Goal: Transaction & Acquisition: Subscribe to service/newsletter

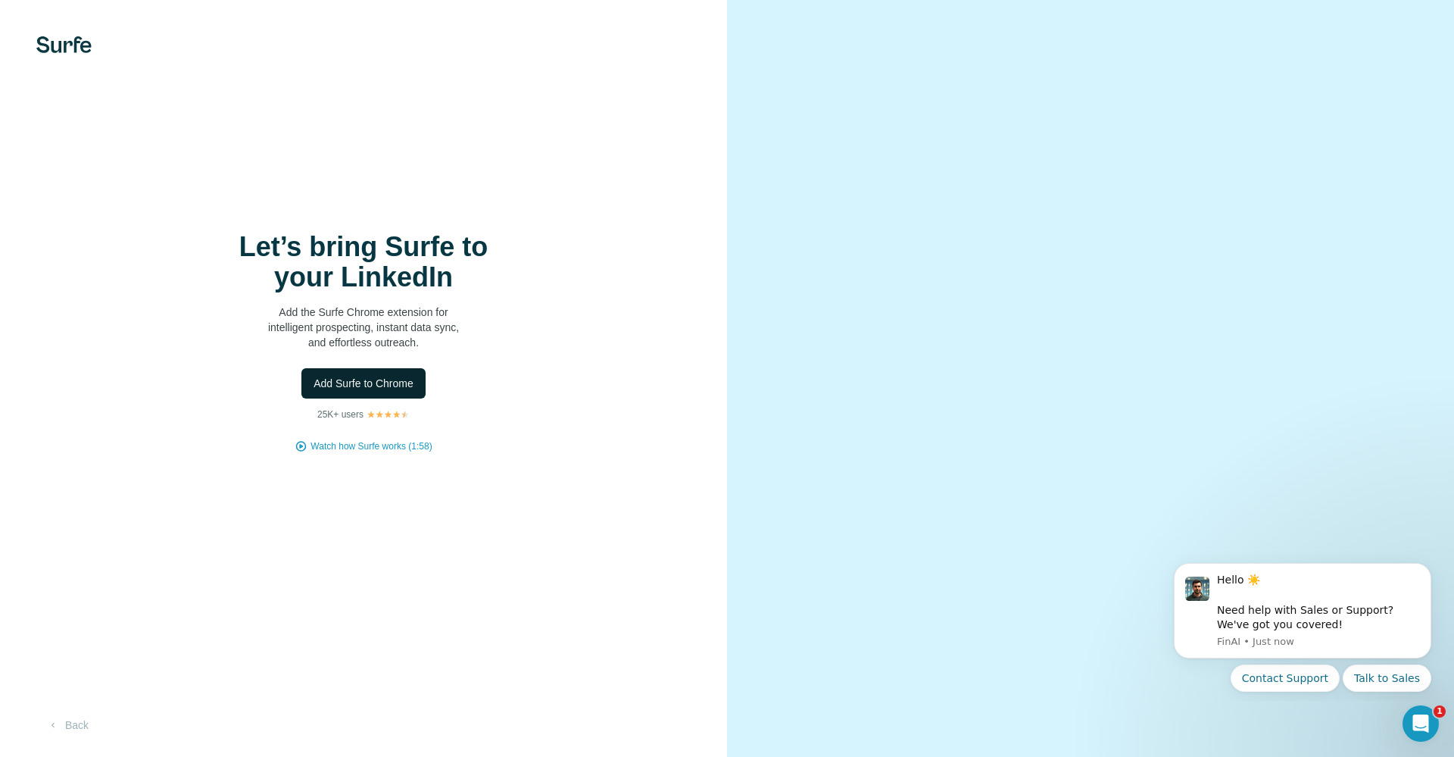
click at [385, 385] on span "Add Surfe to Chrome" at bounding box center [364, 383] width 100 height 15
click at [363, 379] on span "Add Surfe to Chrome" at bounding box center [364, 383] width 100 height 15
click at [1424, 727] on icon "Open Intercom Messenger" at bounding box center [1418, 721] width 25 height 25
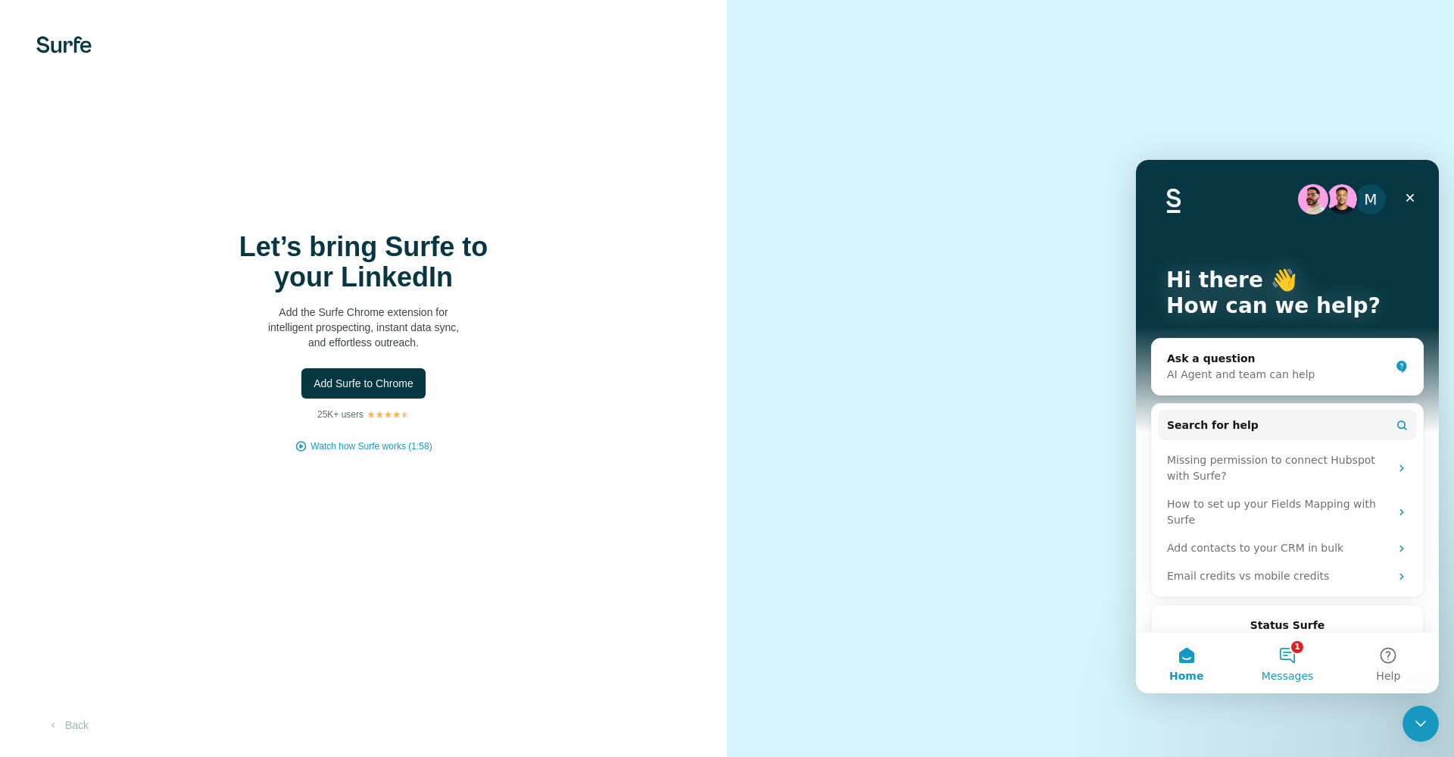
click at [1291, 658] on button "1 Messages" at bounding box center [1287, 662] width 101 height 61
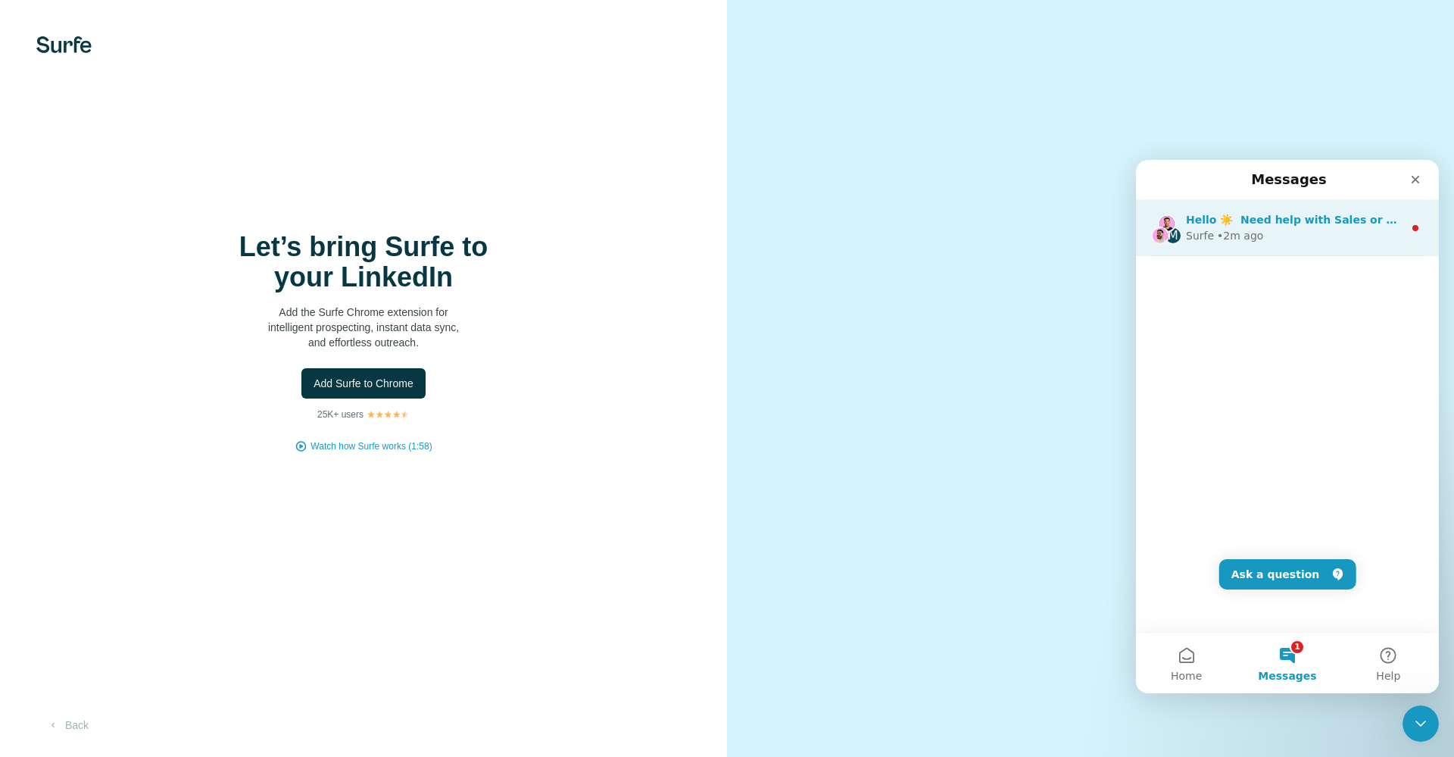
click at [1292, 240] on div "Surfe • 2m ago" at bounding box center [1294, 236] width 217 height 16
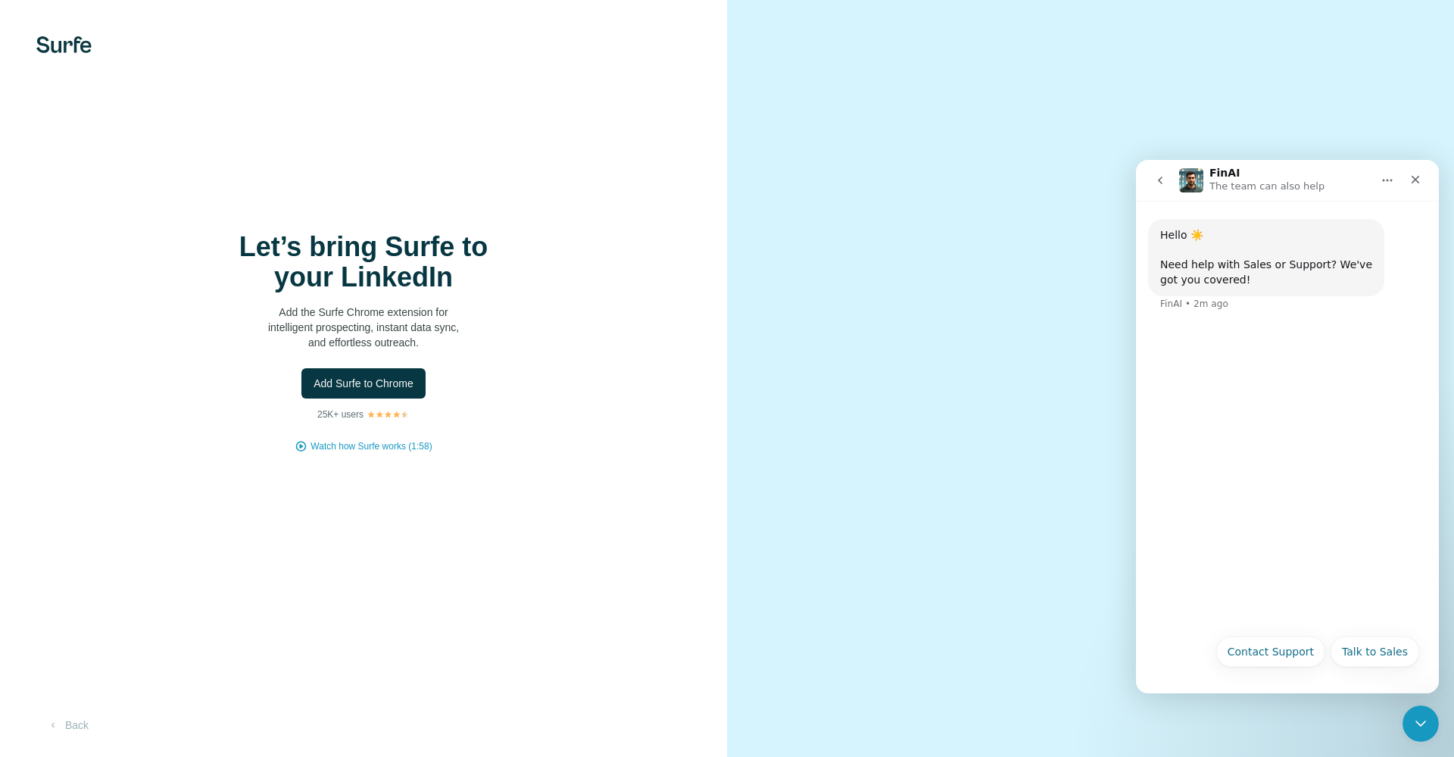
click at [1152, 184] on button "go back" at bounding box center [1160, 180] width 29 height 29
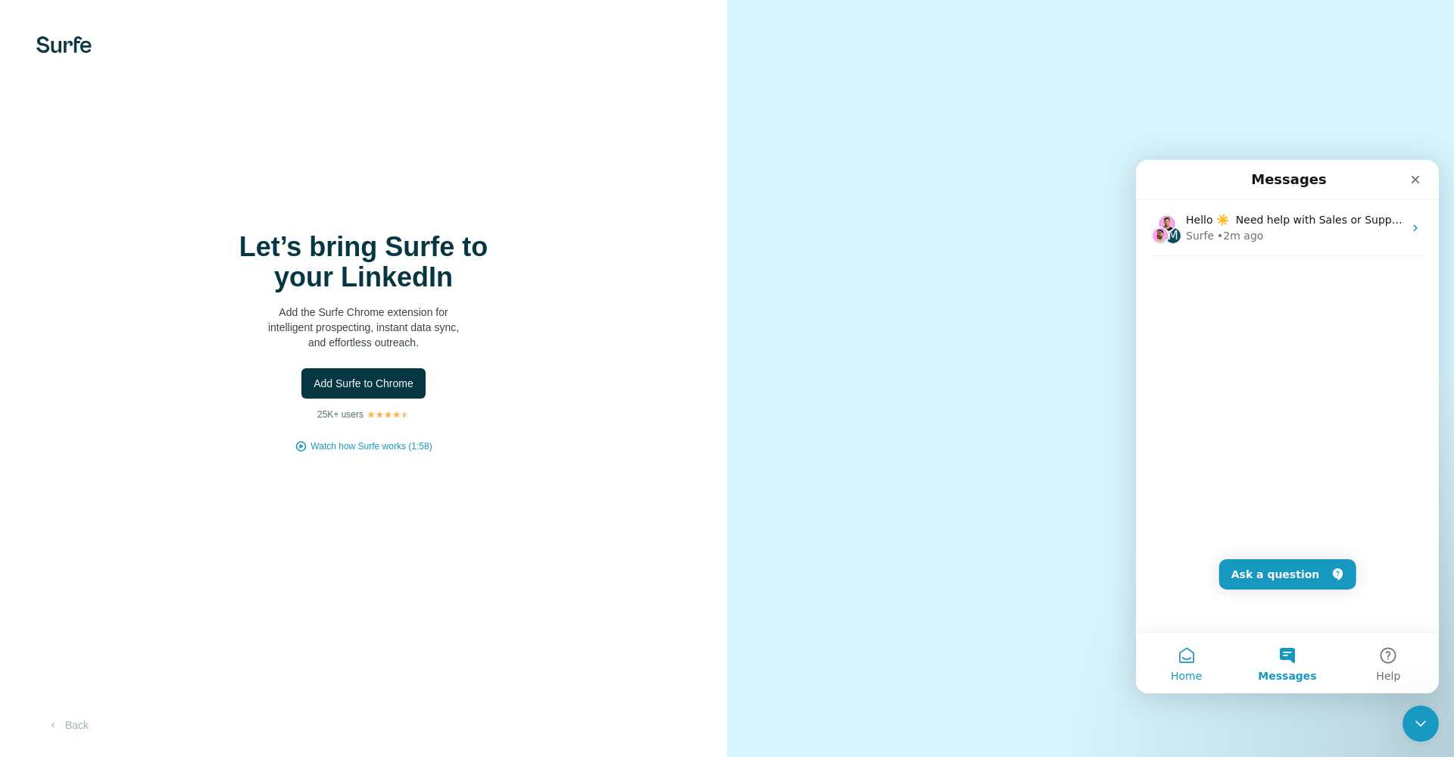
click at [1184, 678] on span "Home" at bounding box center [1186, 675] width 31 height 11
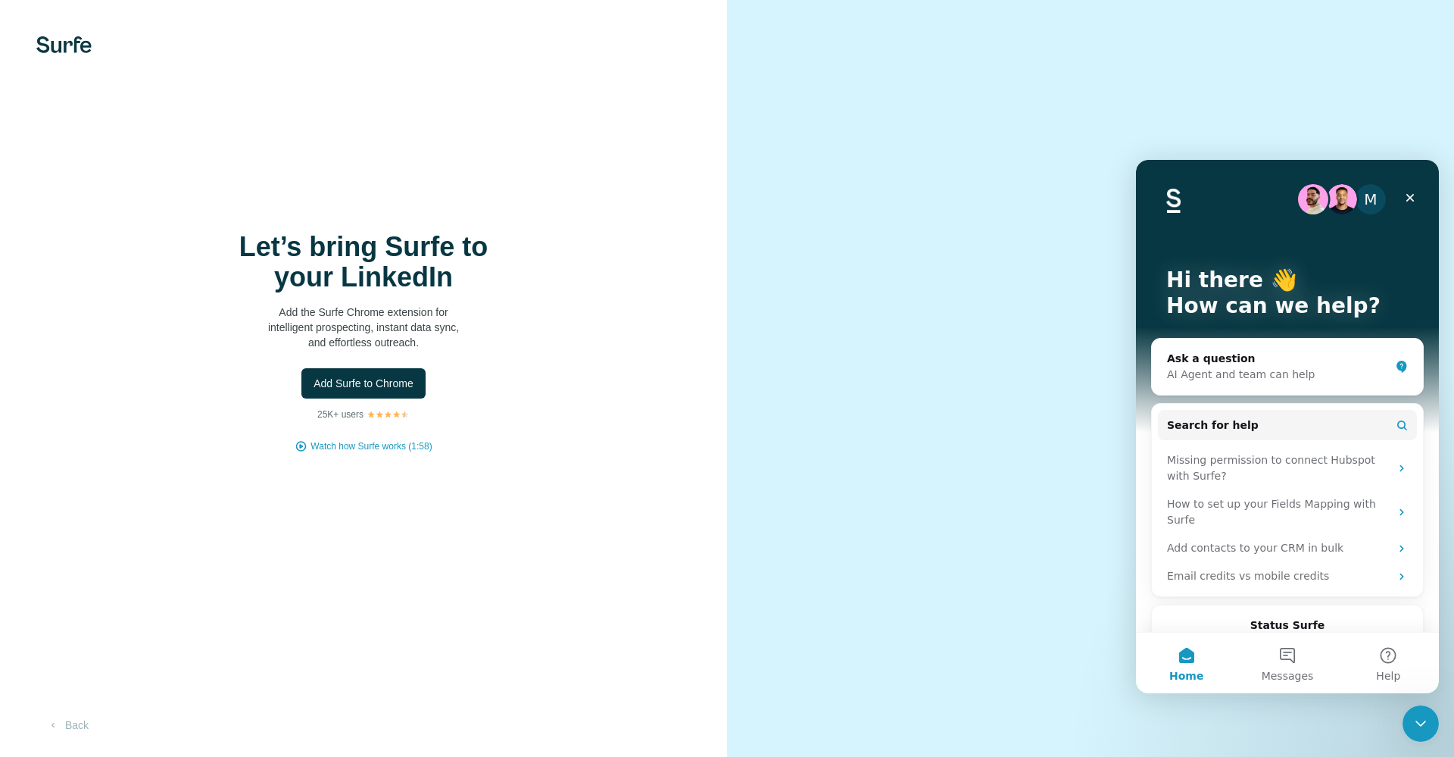
click at [735, 364] on div at bounding box center [1090, 378] width 727 height 757
click at [943, 515] on video at bounding box center [1090, 378] width 545 height 273
drag, startPoint x: 1365, startPoint y: 172, endPoint x: 2248, endPoint y: 348, distance: 901.2
click at [1136, 192] on html "M Hi there 👋 How can we help? Ask a question AI Agent and team can help Search …" at bounding box center [1287, 426] width 303 height 533
click at [1353, 254] on div "M Hi there 👋 How can we help?" at bounding box center [1287, 296] width 273 height 273
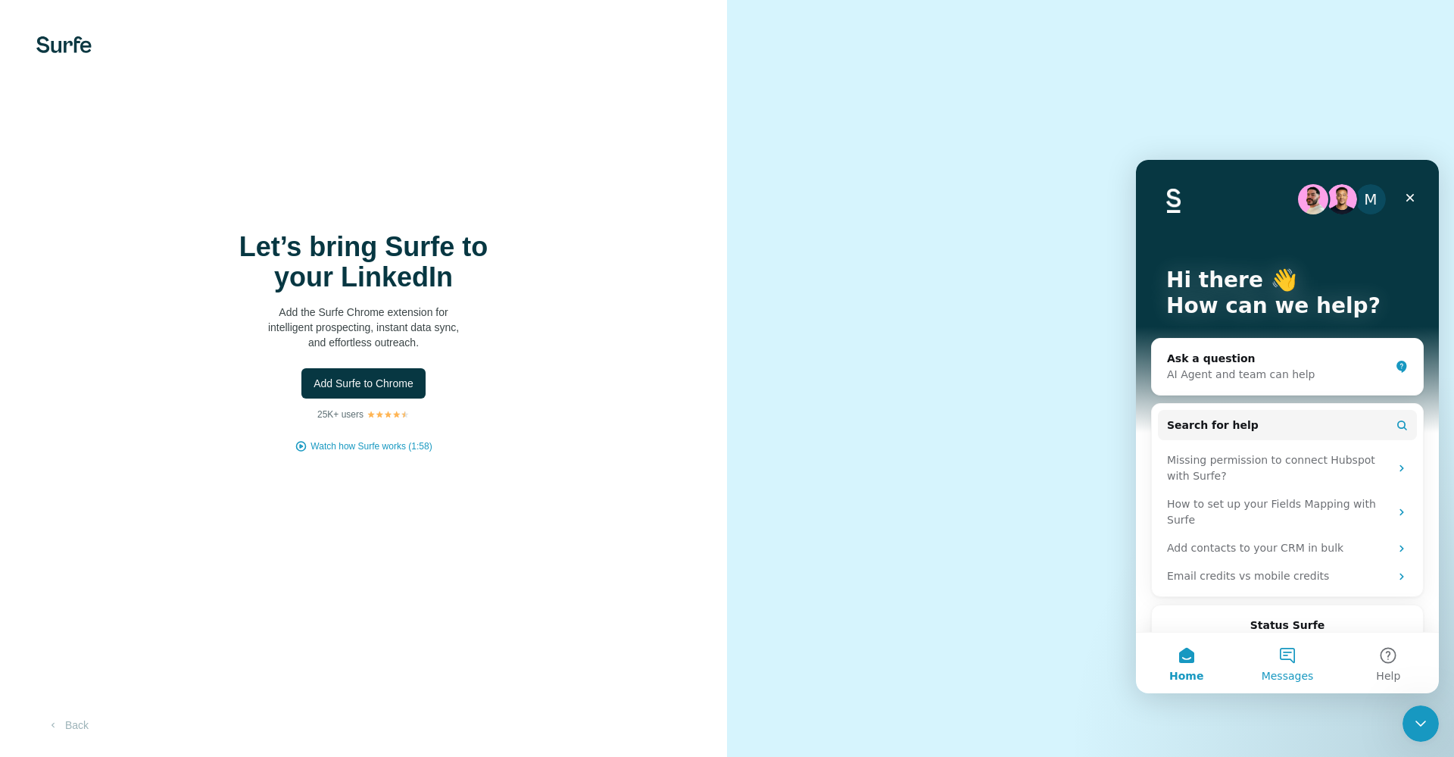
click at [1306, 679] on span "Messages" at bounding box center [1288, 675] width 52 height 11
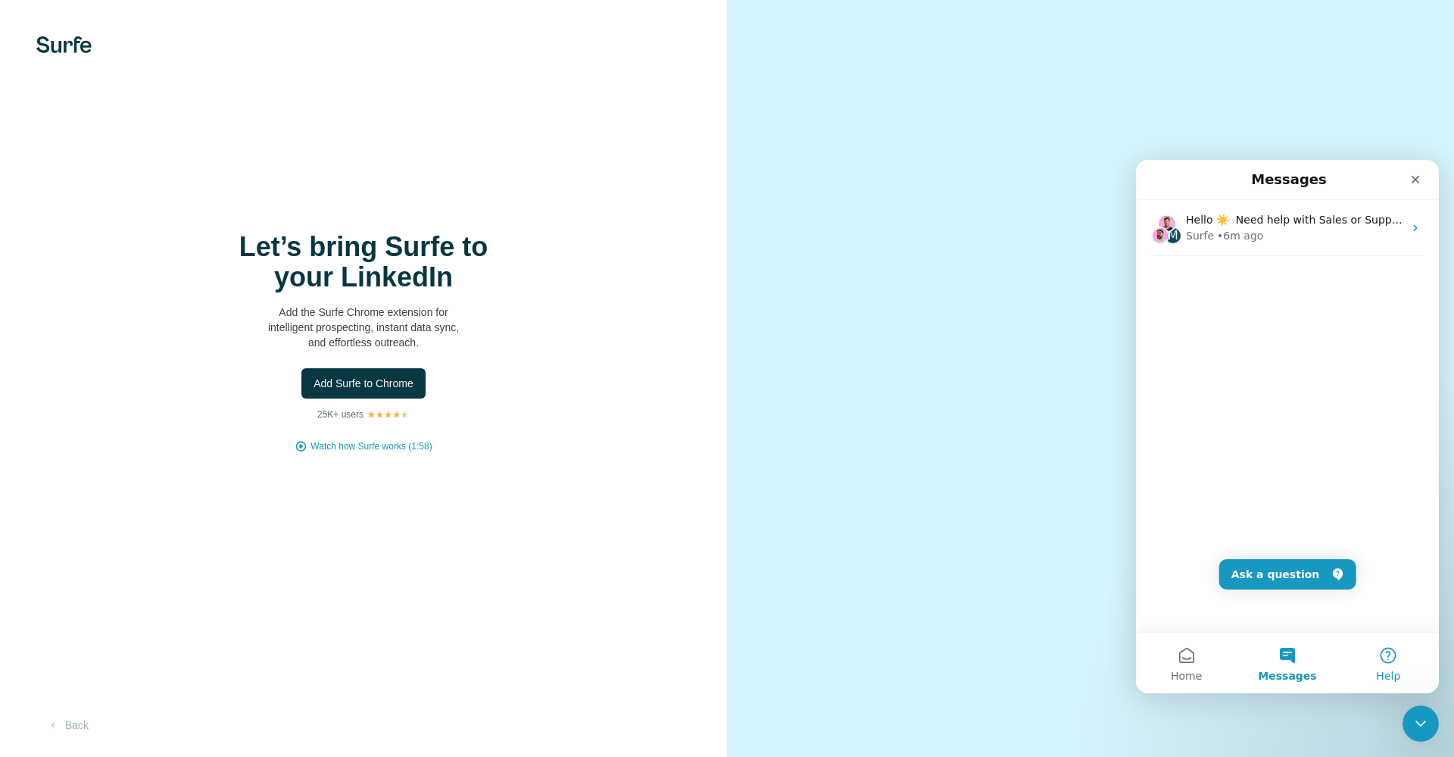
click at [1391, 672] on span "Help" at bounding box center [1388, 675] width 24 height 11
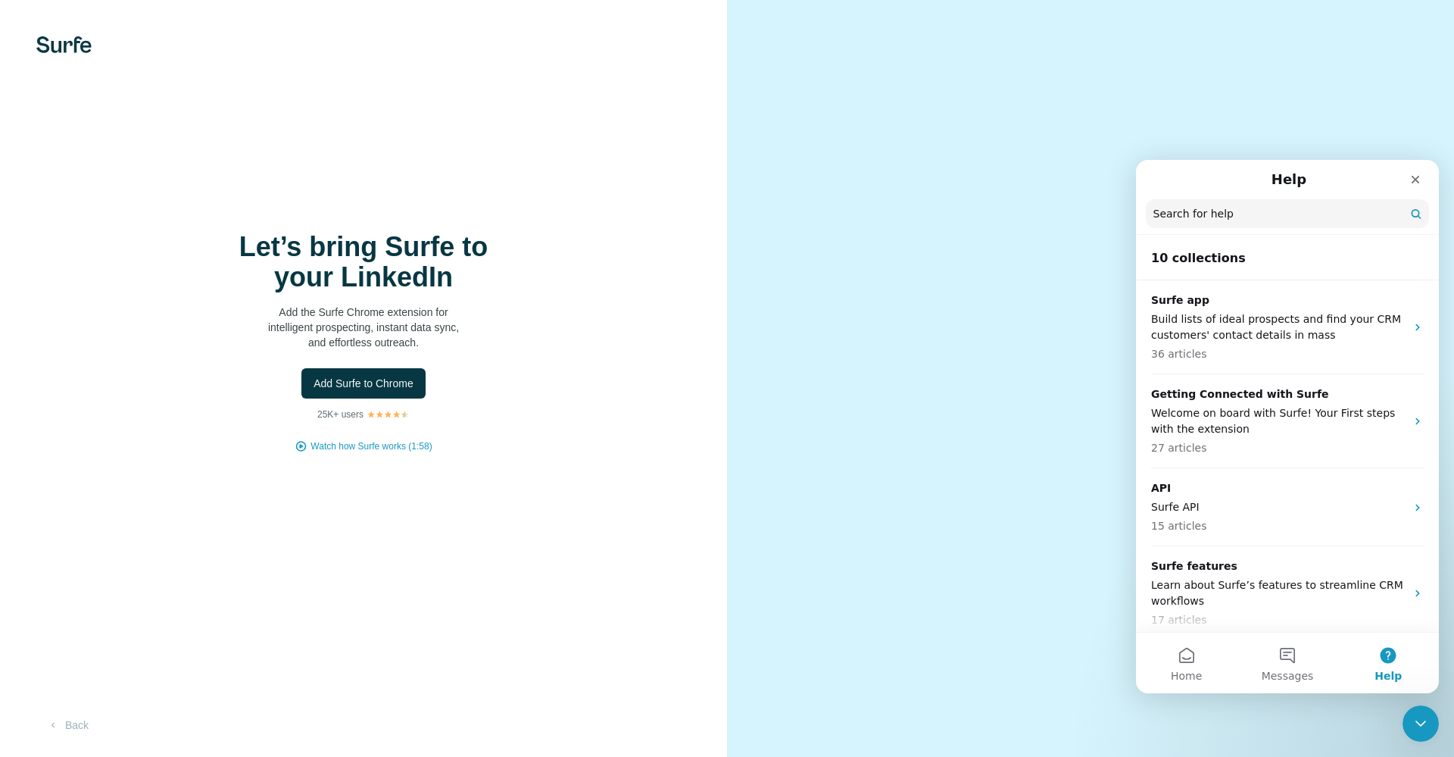
click at [1226, 206] on input "Search for help" at bounding box center [1287, 213] width 283 height 29
click at [1187, 684] on button "Home" at bounding box center [1186, 662] width 101 height 61
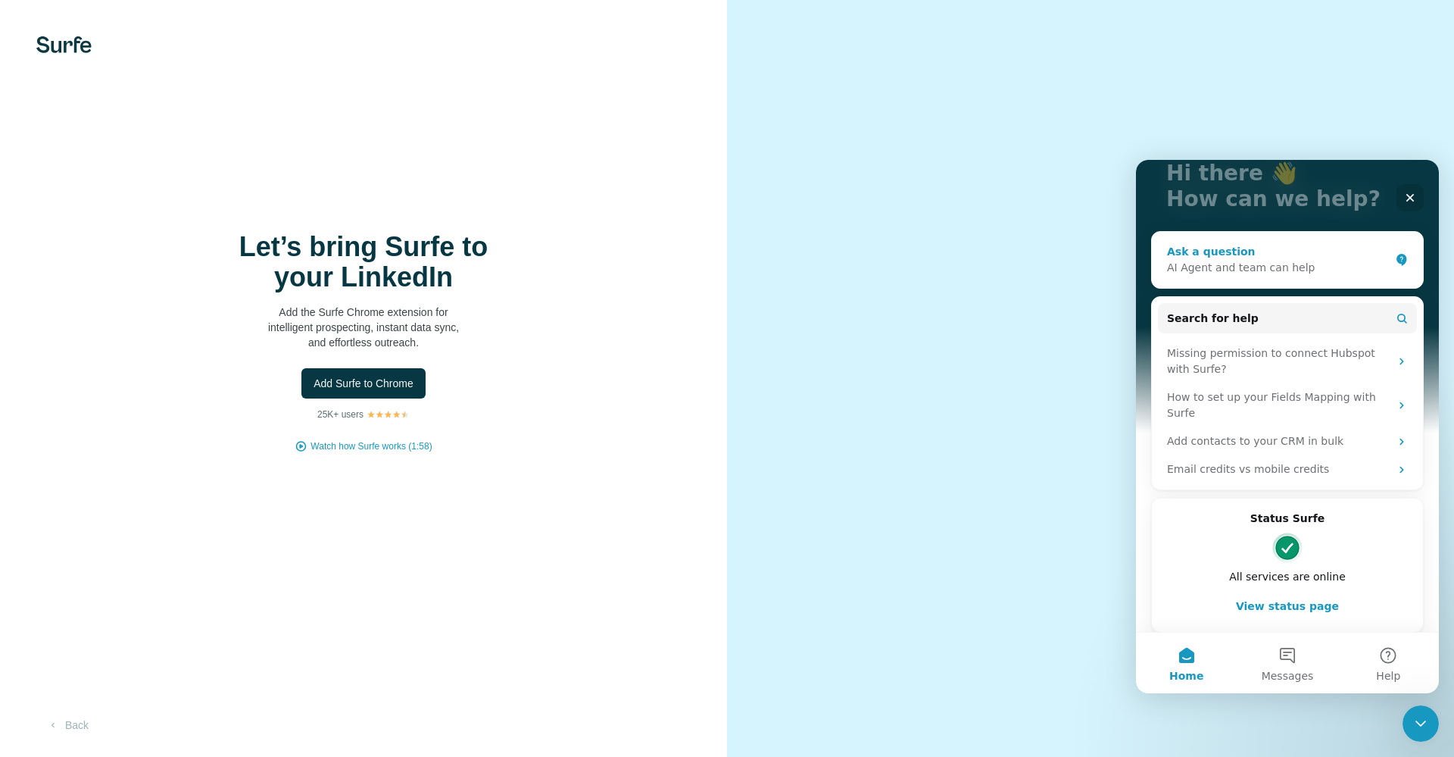
scroll to position [115, 0]
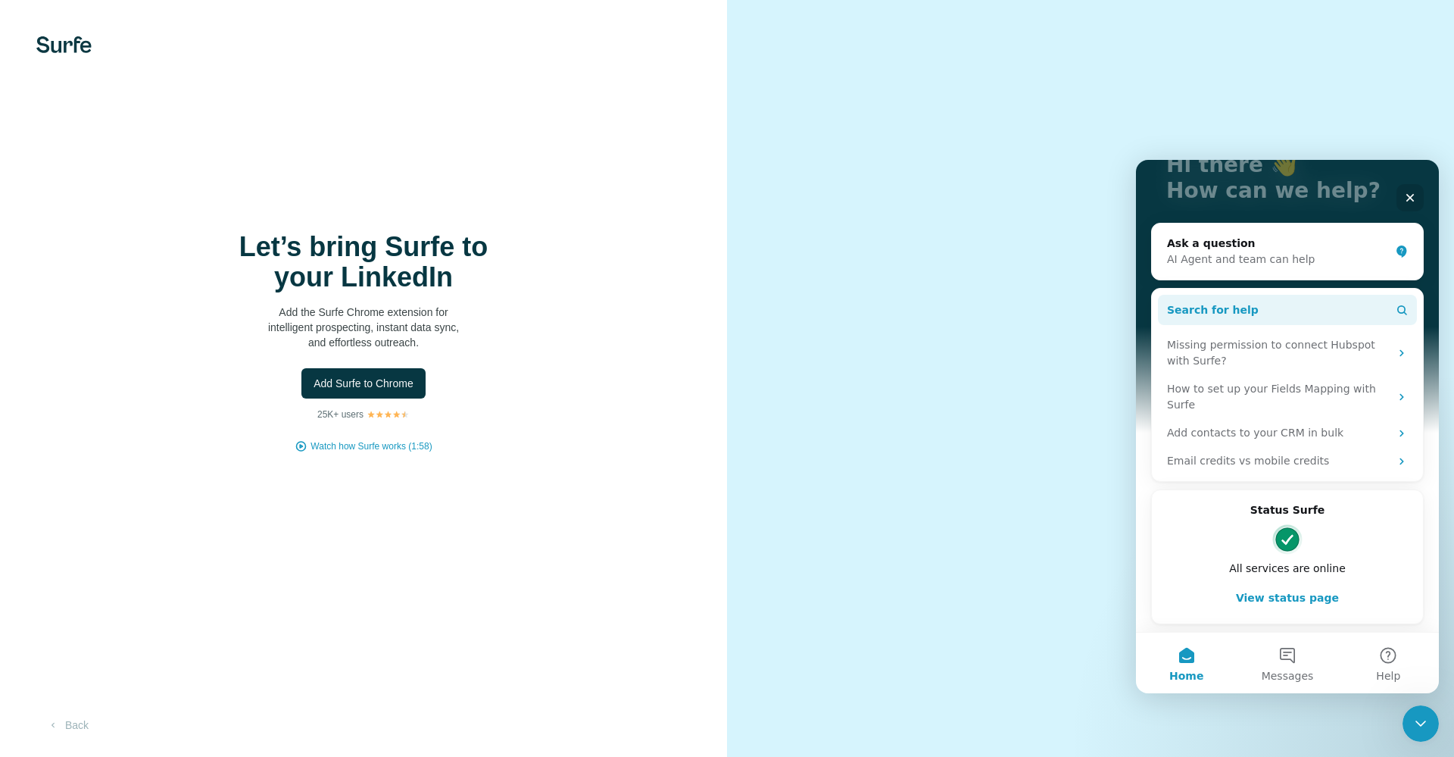
click at [1297, 307] on button "Search for help" at bounding box center [1287, 310] width 259 height 30
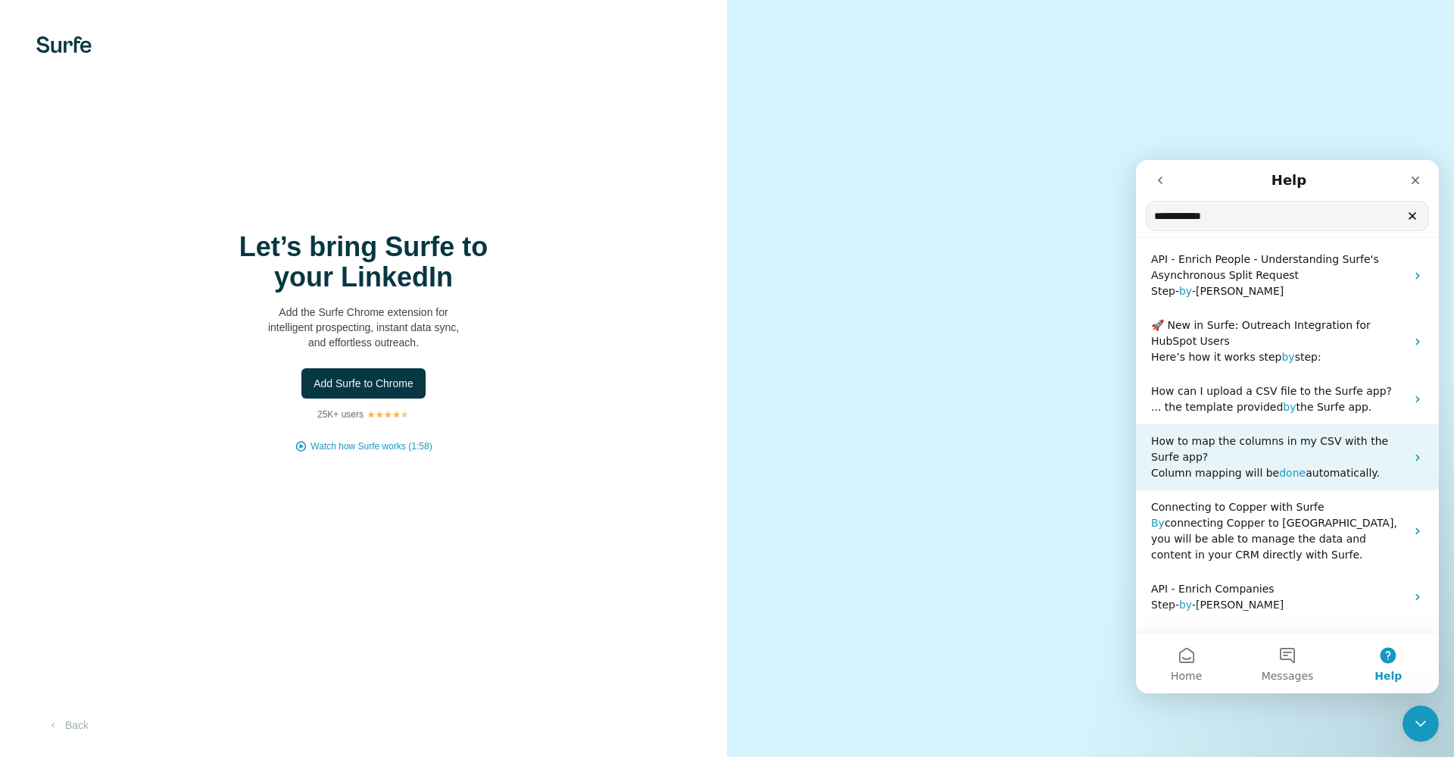
scroll to position [0, 0]
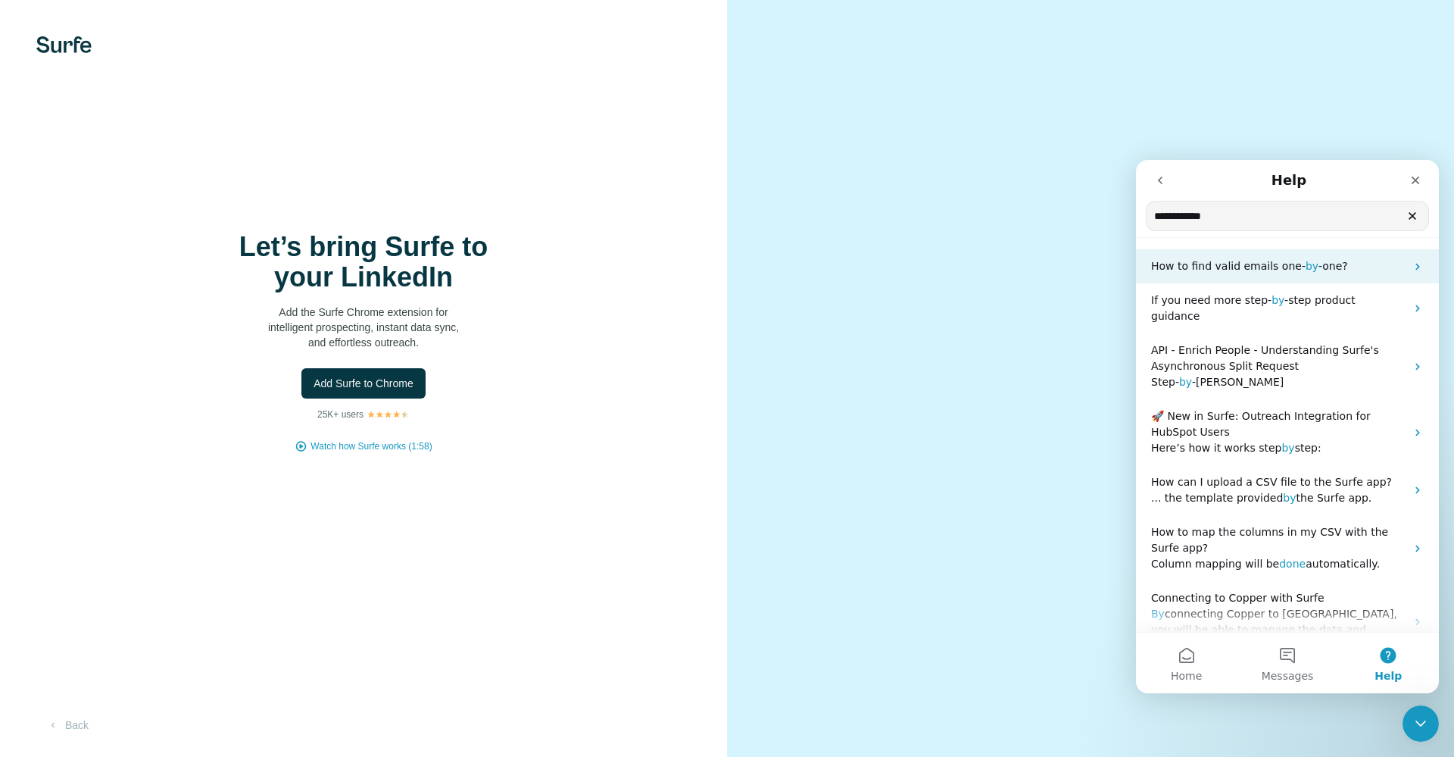
type input "**********"
click at [1300, 274] on div "How to find valid emails one- by -one?" at bounding box center [1287, 266] width 303 height 34
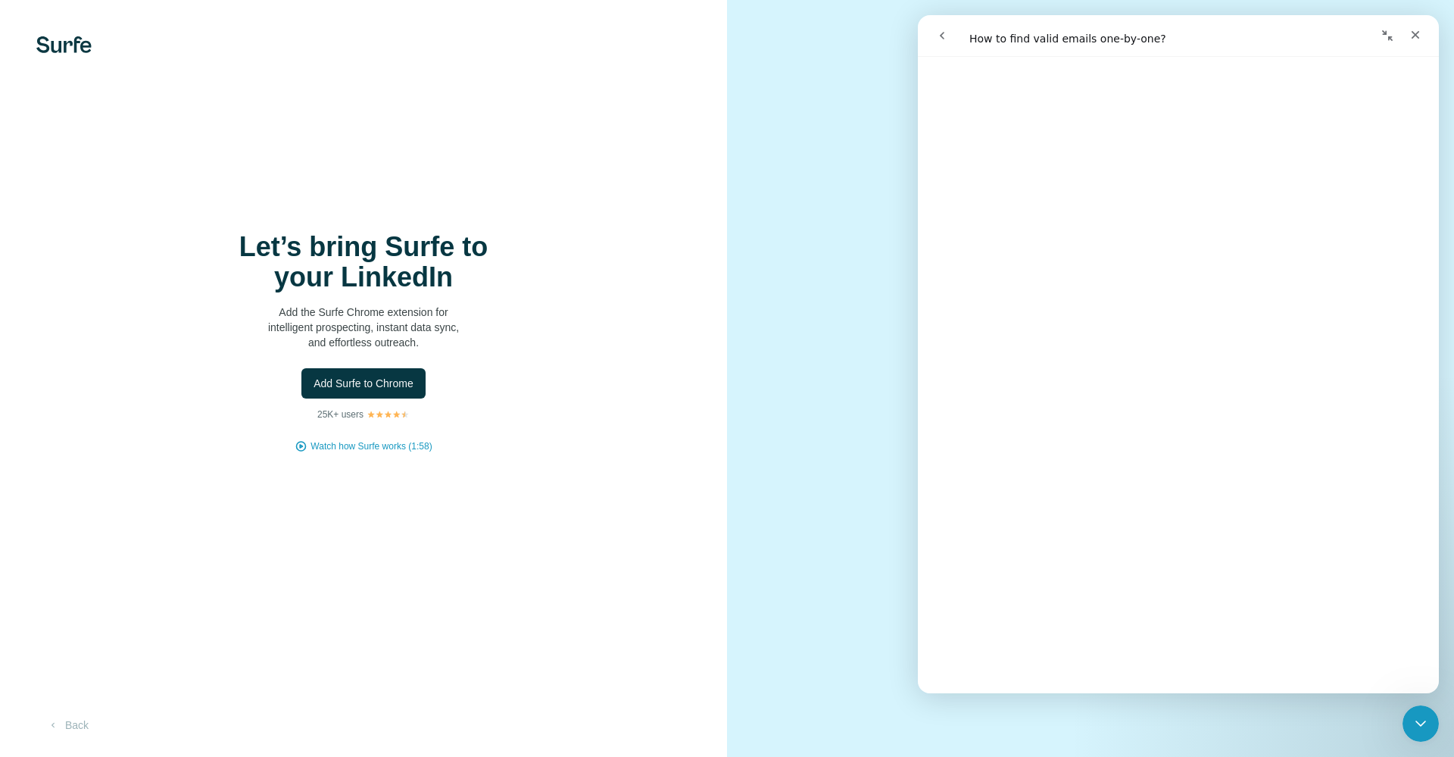
scroll to position [2860, 0]
click at [941, 39] on icon "go back" at bounding box center [942, 36] width 12 height 12
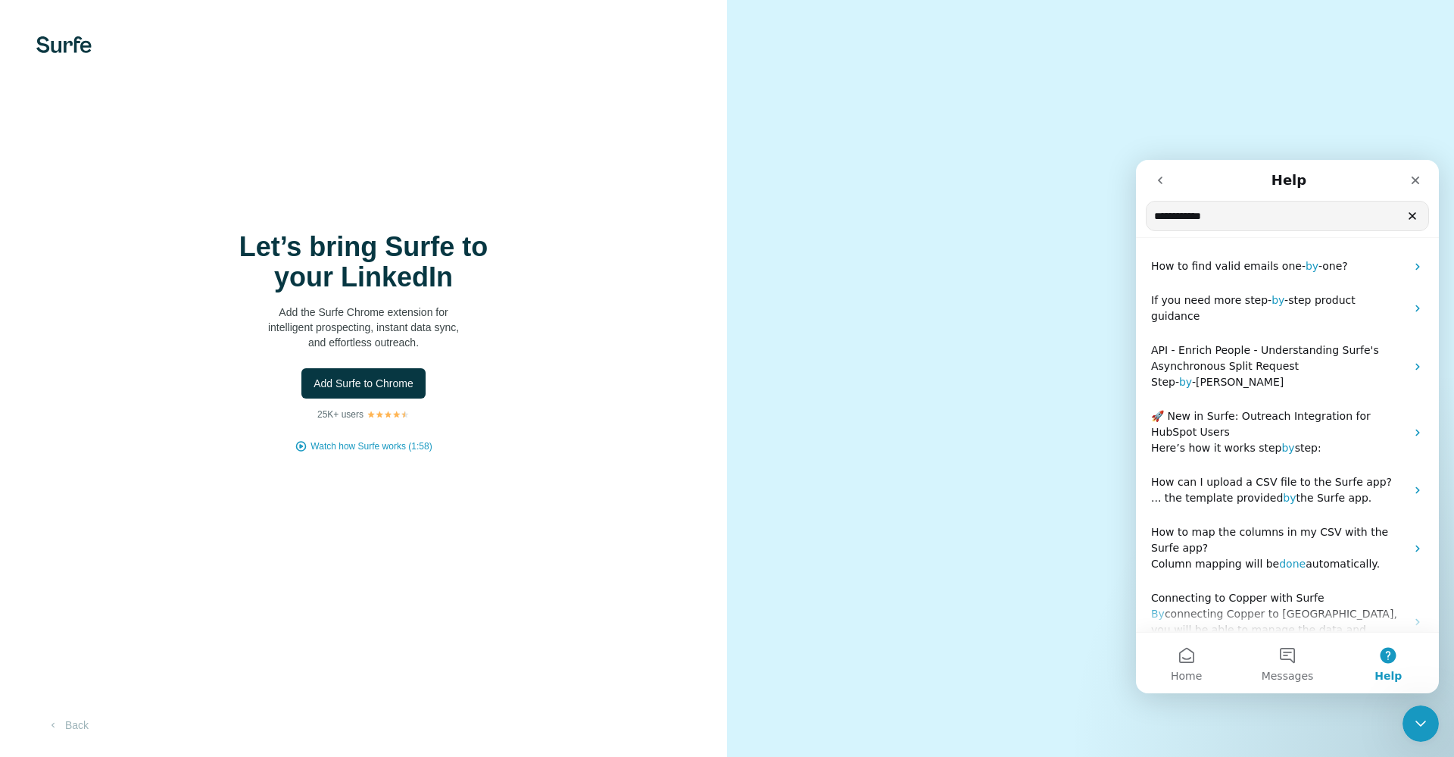
click at [1156, 179] on icon "go back" at bounding box center [1160, 180] width 12 height 12
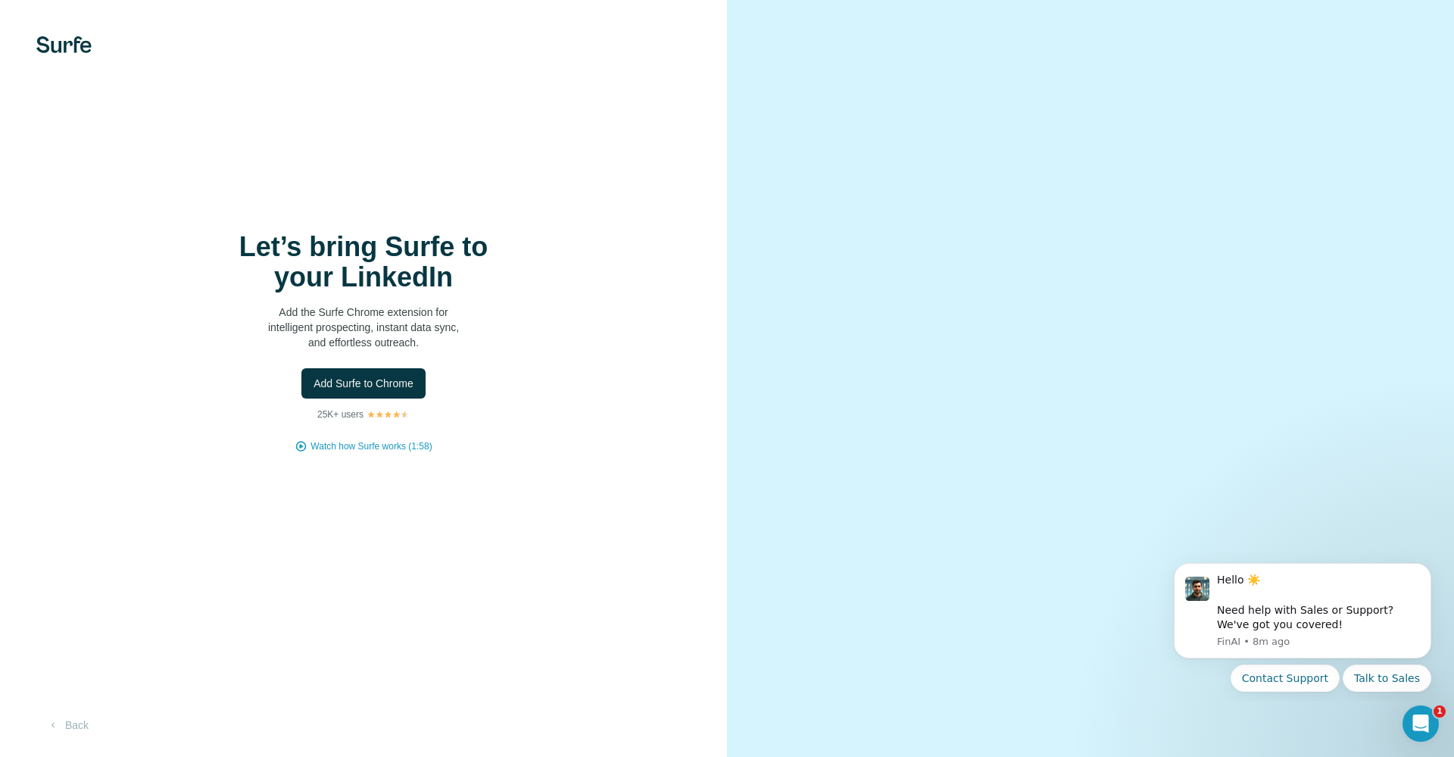
click at [1062, 515] on video at bounding box center [1090, 378] width 545 height 273
click at [1055, 515] on video at bounding box center [1090, 378] width 545 height 273
click at [1161, 515] on video at bounding box center [1090, 378] width 545 height 273
click at [1430, 729] on div "Open Intercom Messenger" at bounding box center [1418, 721] width 50 height 50
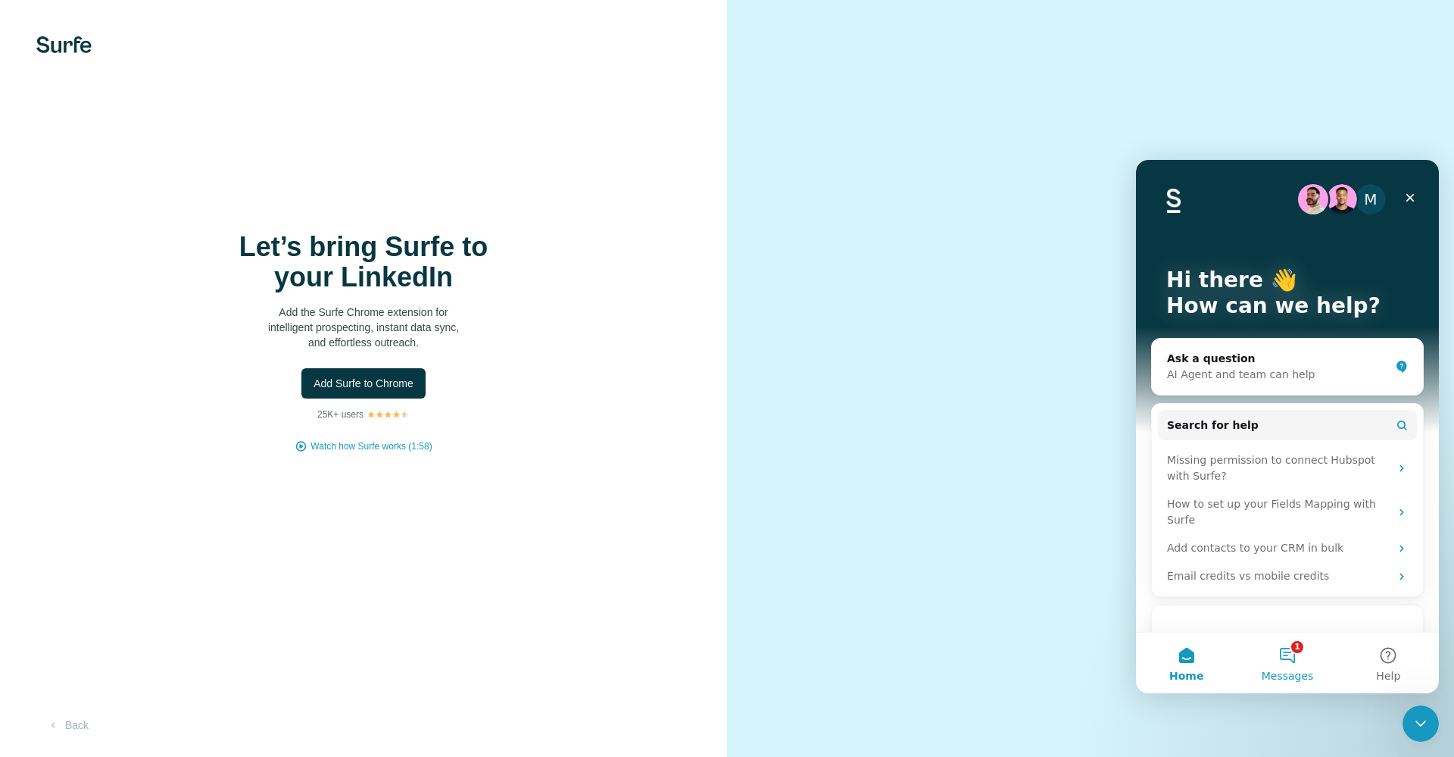
click at [1271, 647] on button "1 Messages" at bounding box center [1287, 662] width 101 height 61
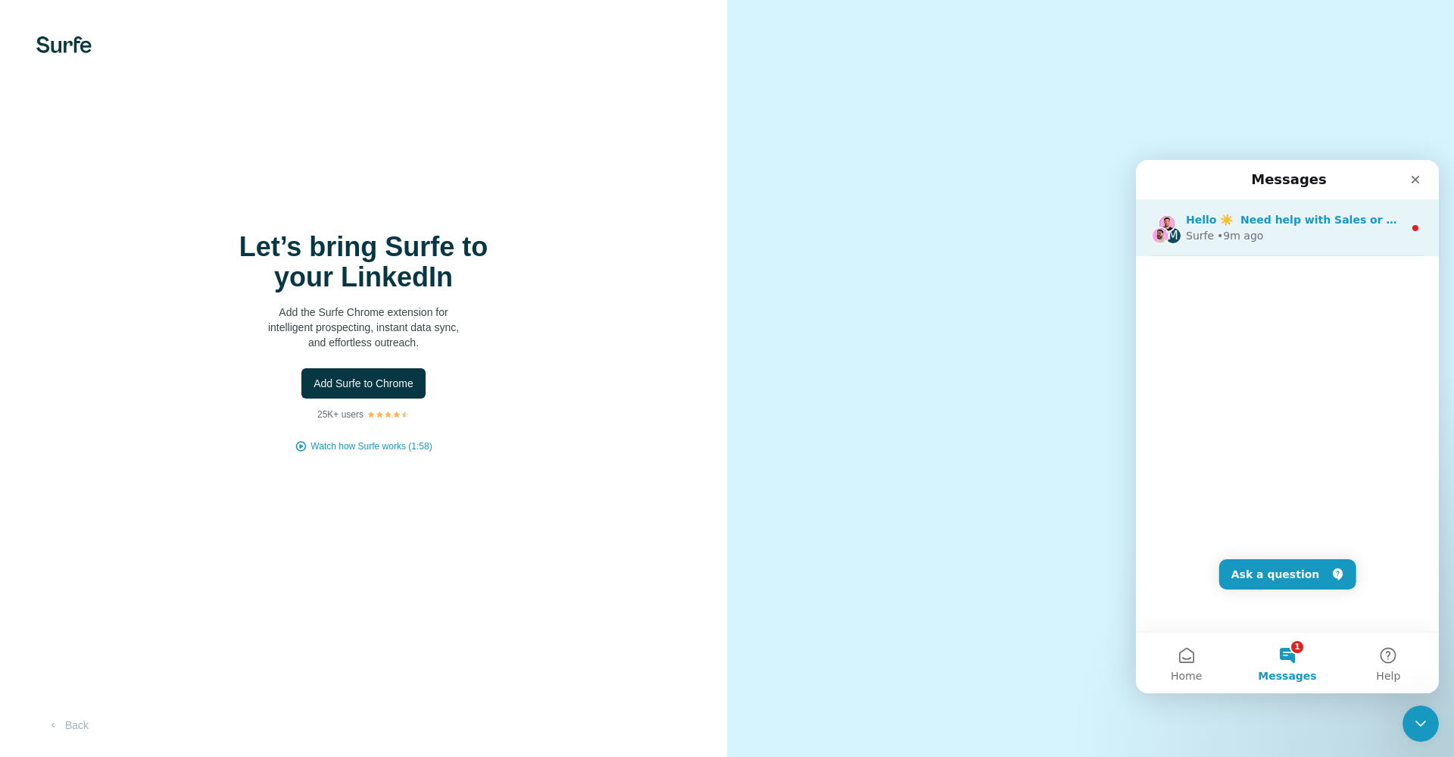
click at [1282, 230] on div "Surfe • 9m ago" at bounding box center [1294, 236] width 217 height 16
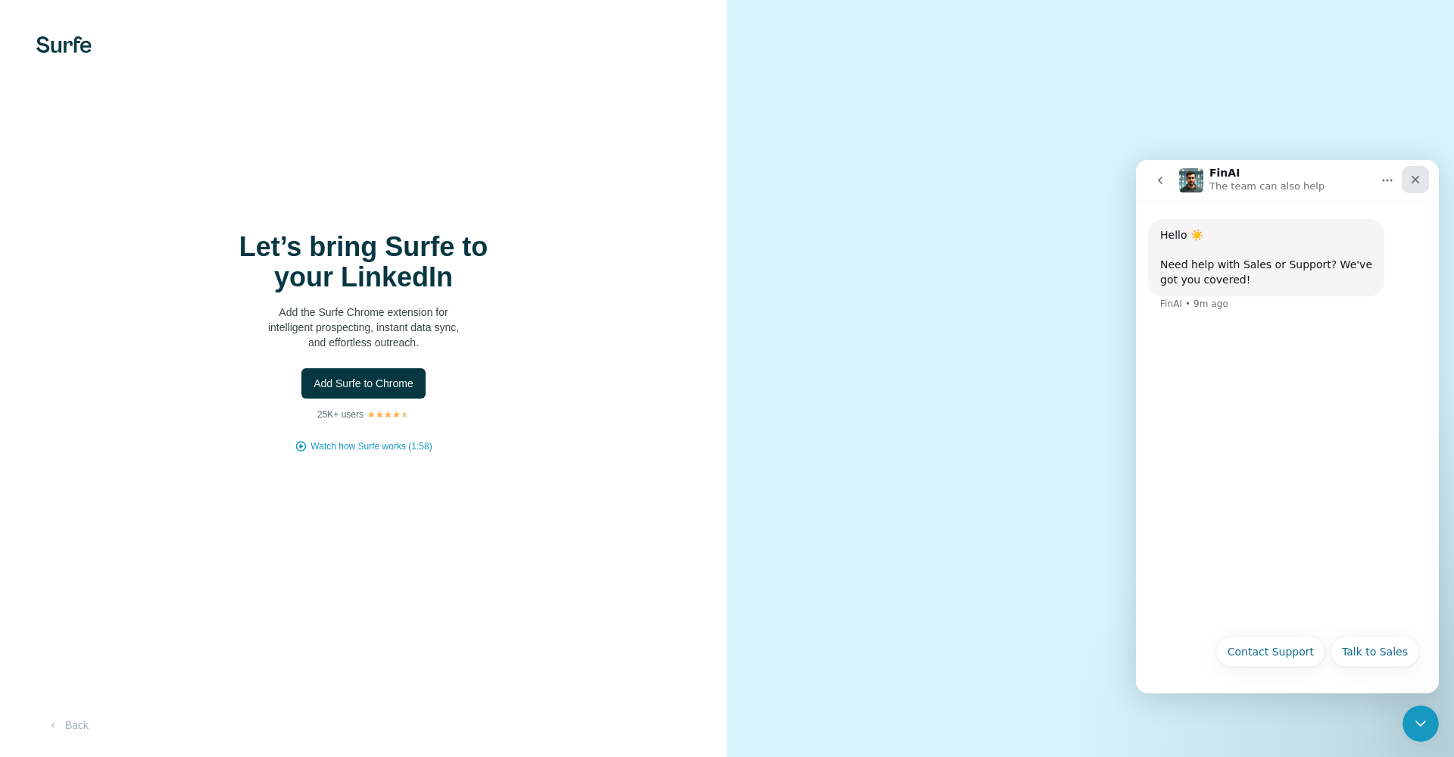
click at [1418, 170] on div "Close" at bounding box center [1415, 179] width 27 height 27
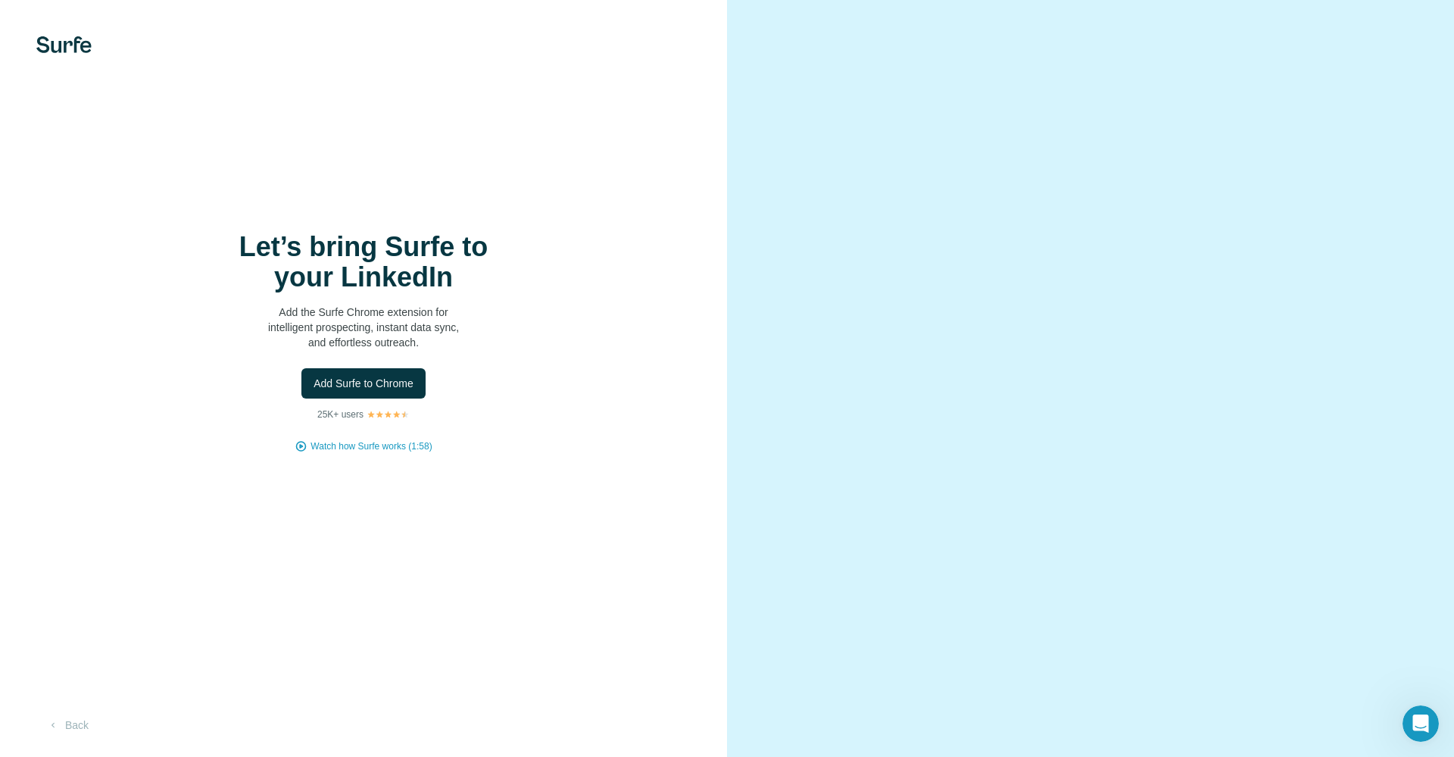
click at [879, 242] on video at bounding box center [1090, 378] width 545 height 273
click at [359, 388] on span "Add Surfe to Chrome" at bounding box center [364, 383] width 100 height 15
